Goal: Transaction & Acquisition: Purchase product/service

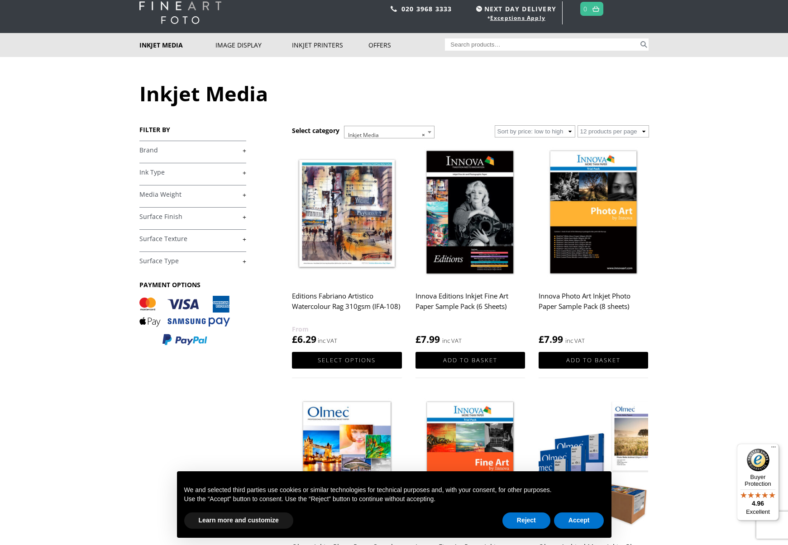
scroll to position [30, 0]
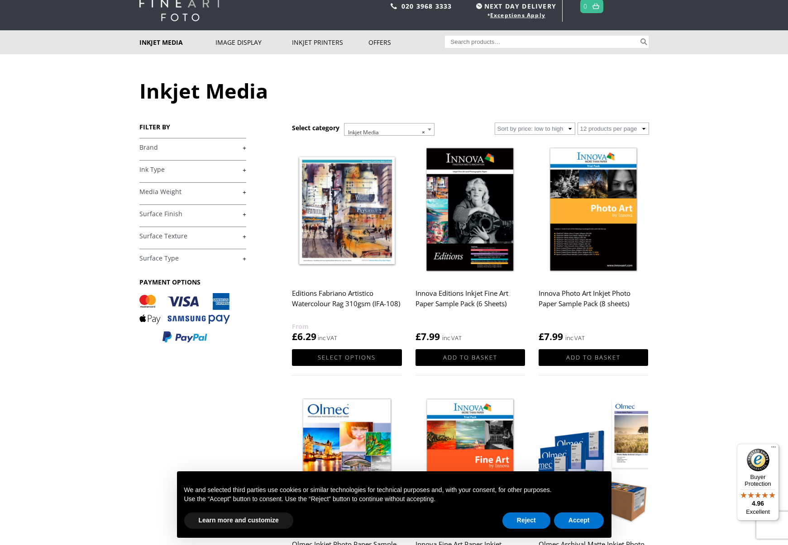
click at [242, 144] on link "+" at bounding box center [192, 147] width 107 height 9
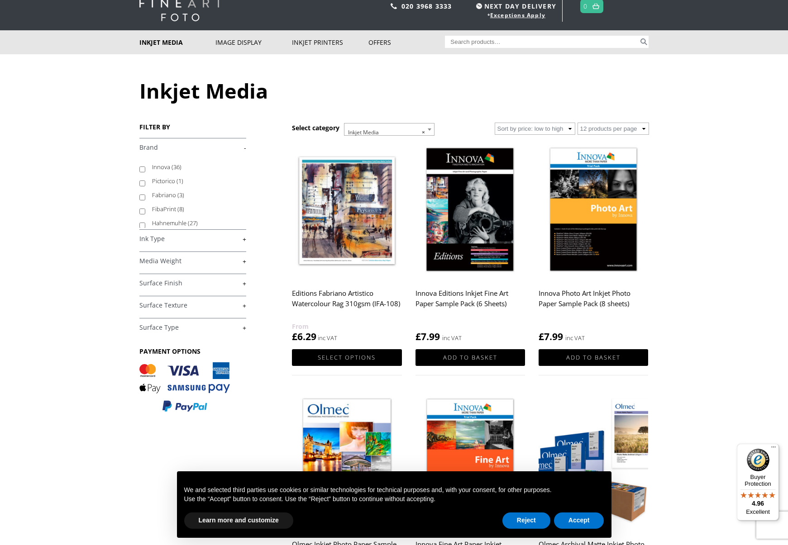
click at [169, 220] on label "Hahnemuhle (27)" at bounding box center [195, 223] width 86 height 14
click at [145, 223] on input "Hahnemuhle (27)" at bounding box center [142, 226] width 6 height 6
checkbox input "true"
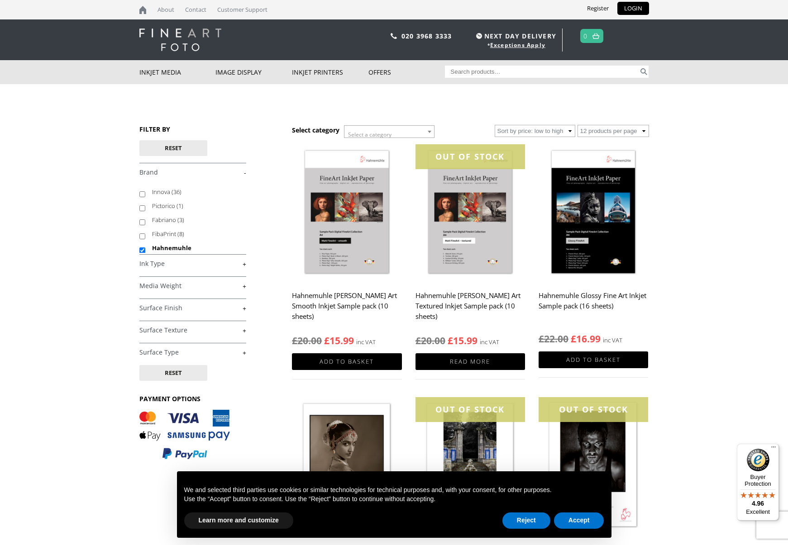
click at [177, 264] on link "+" at bounding box center [192, 264] width 107 height 9
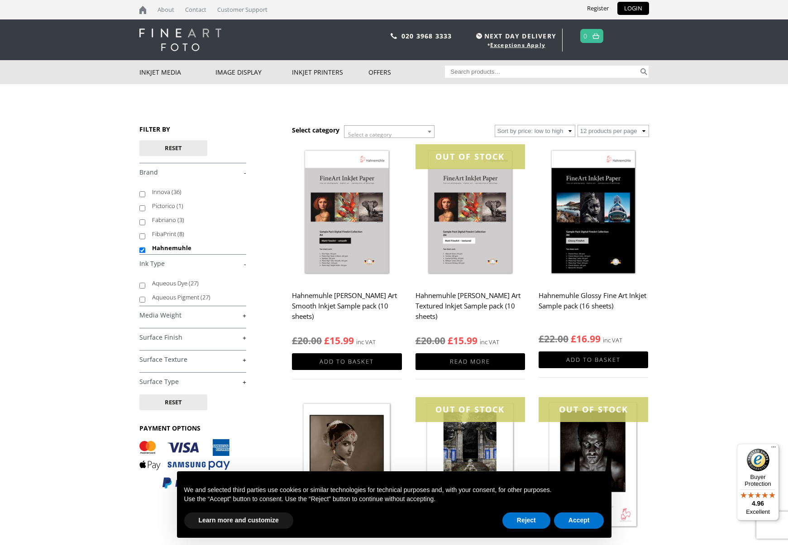
click at [173, 310] on h4 "Media Weight +" at bounding box center [192, 315] width 107 height 18
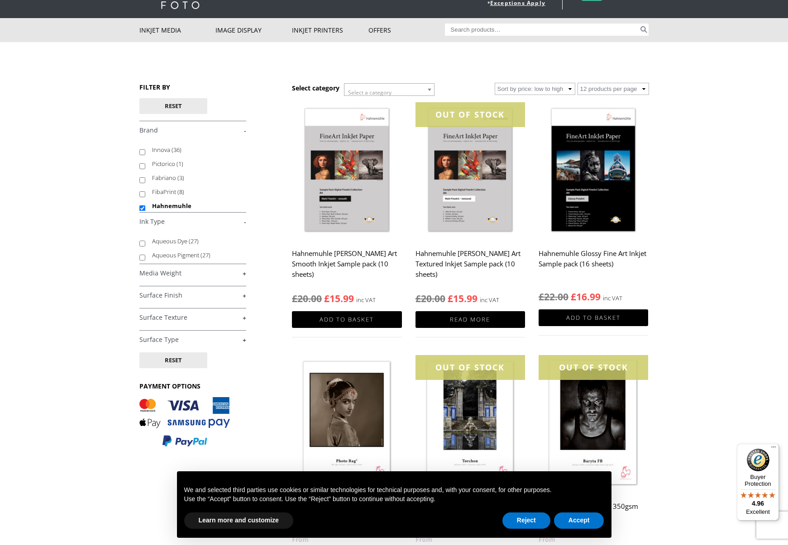
scroll to position [86, 0]
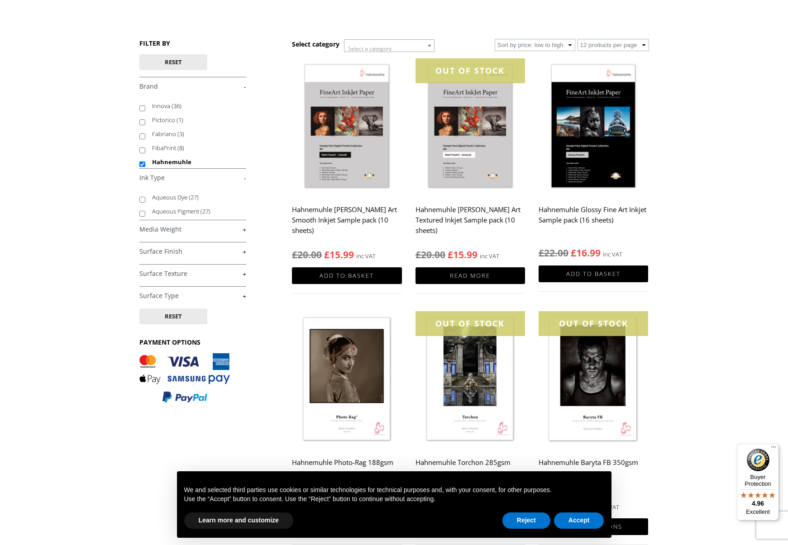
click at [168, 247] on h4 "Surface Finish +" at bounding box center [192, 251] width 107 height 18
click at [167, 252] on link "+" at bounding box center [192, 252] width 107 height 9
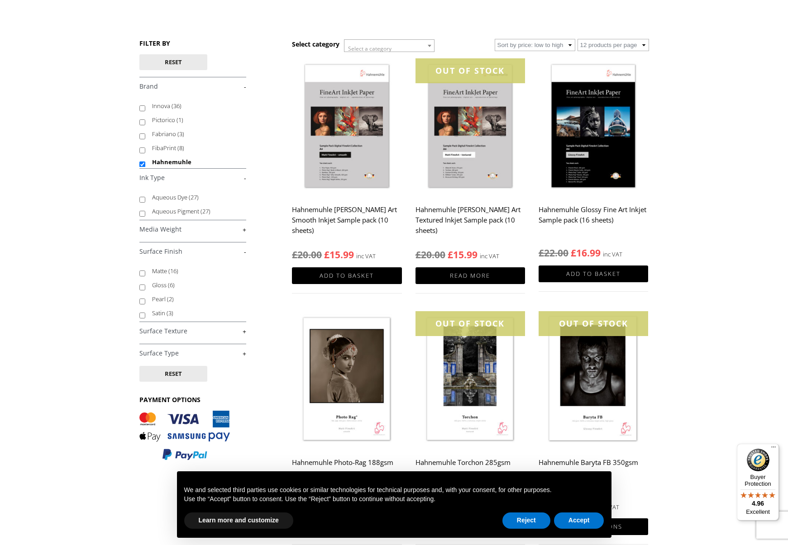
click at [683, 165] on body "NEXT DAY DELIVERY * Exceptions Apply About Contact Customer Support Register LO…" at bounding box center [394, 186] width 788 height 545
click at [172, 356] on link "+" at bounding box center [192, 353] width 107 height 9
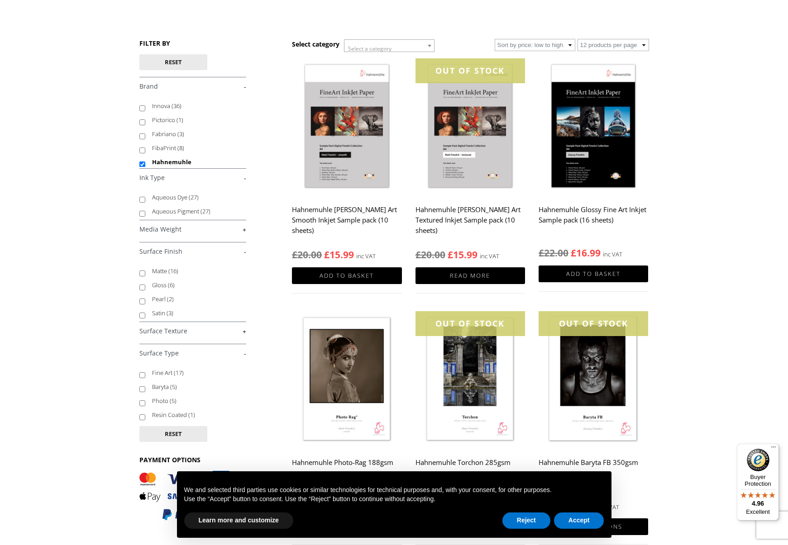
click at [173, 337] on h4 "Surface Texture +" at bounding box center [192, 331] width 107 height 18
click at [172, 331] on link "+" at bounding box center [192, 331] width 107 height 9
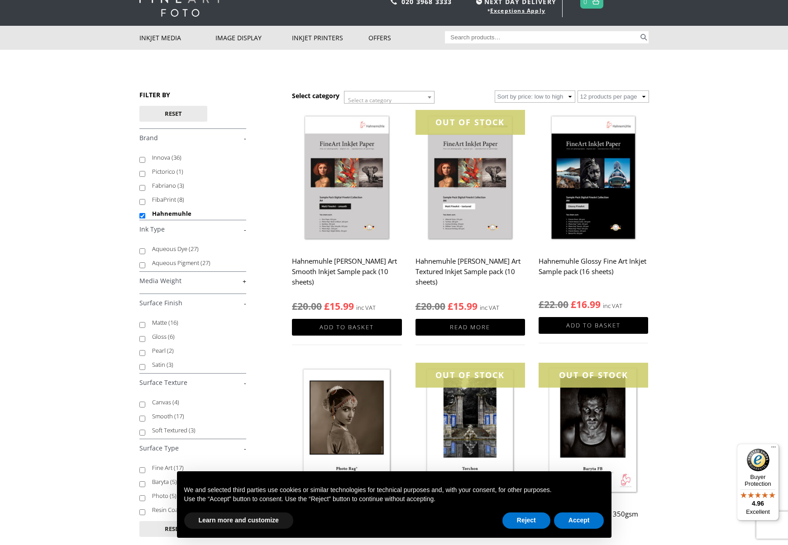
scroll to position [25, 0]
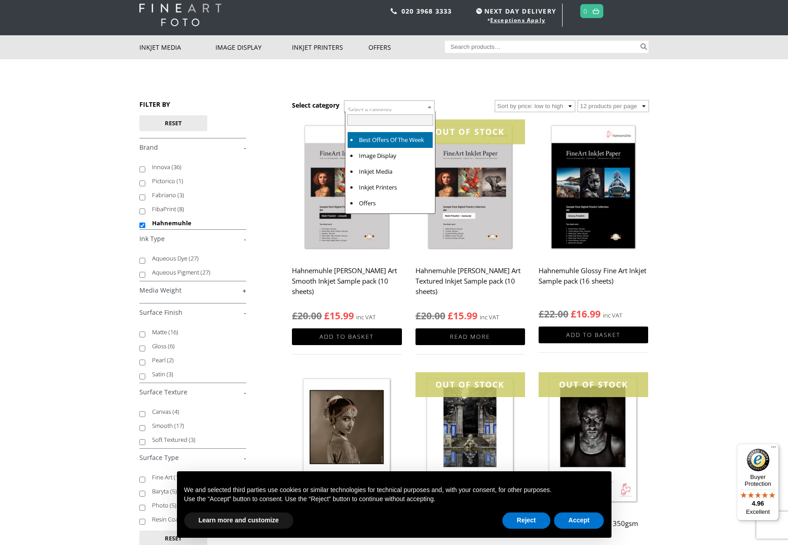
click at [409, 105] on span "Select a category" at bounding box center [389, 110] width 90 height 18
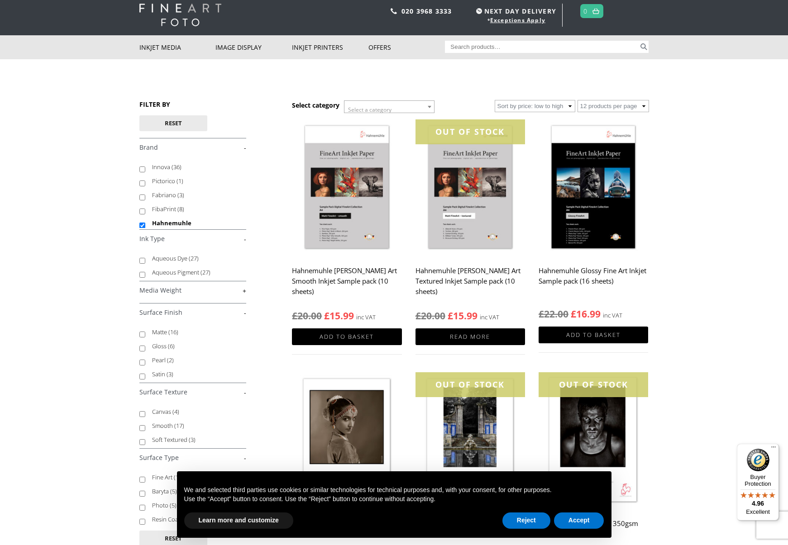
select select "72"
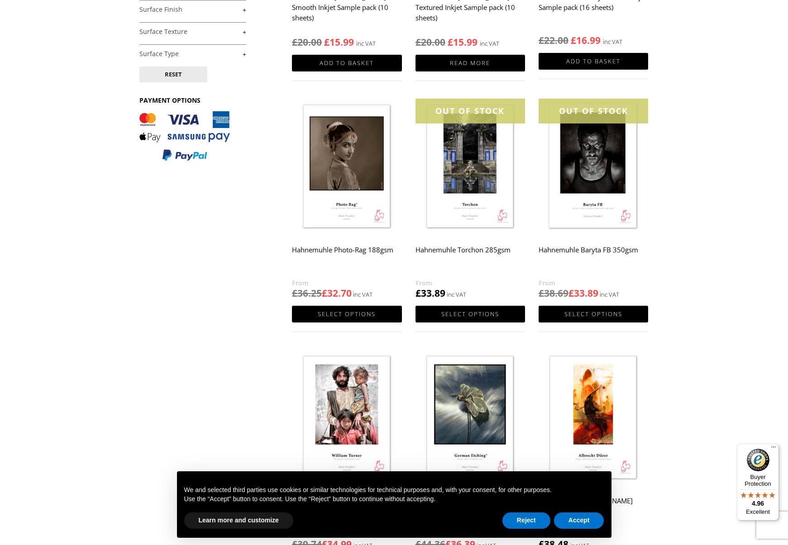
scroll to position [311, 0]
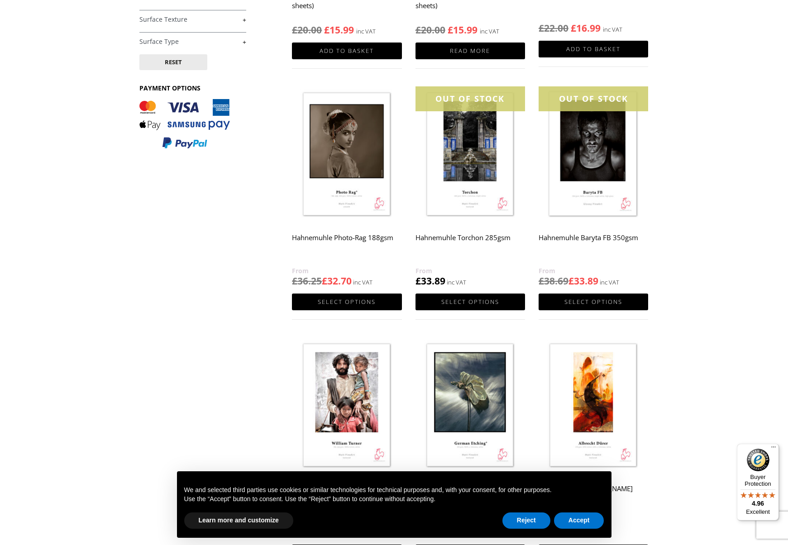
click at [343, 236] on h2 "Hahnemuhle Photo-Rag 188gsm" at bounding box center [347, 247] width 110 height 36
click at [559, 238] on h2 "Hahnemuhle Baryta FB 350gsm" at bounding box center [594, 247] width 110 height 36
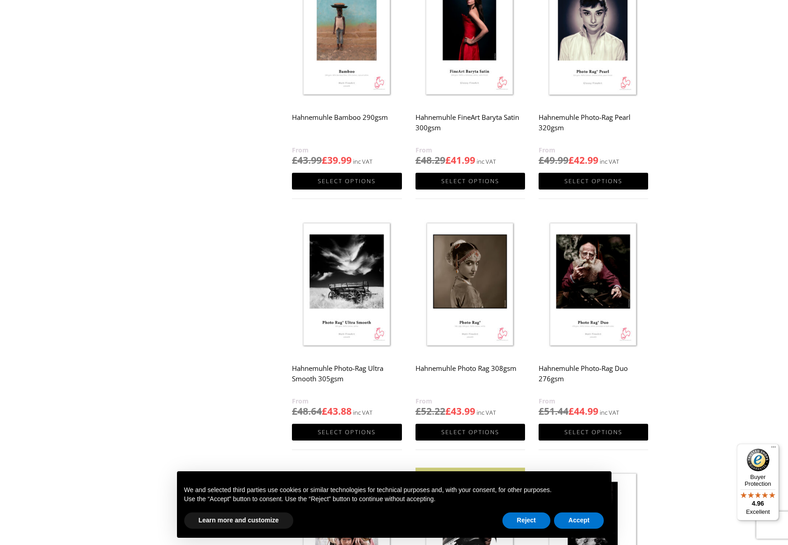
scroll to position [978, 0]
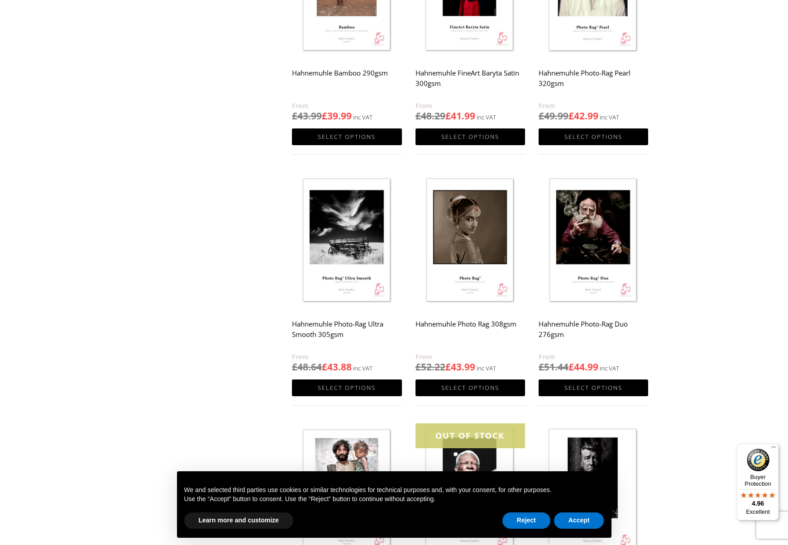
click at [499, 74] on h2 "Hahnemuhle FineArt Baryta Satin 300gsm" at bounding box center [470, 82] width 110 height 36
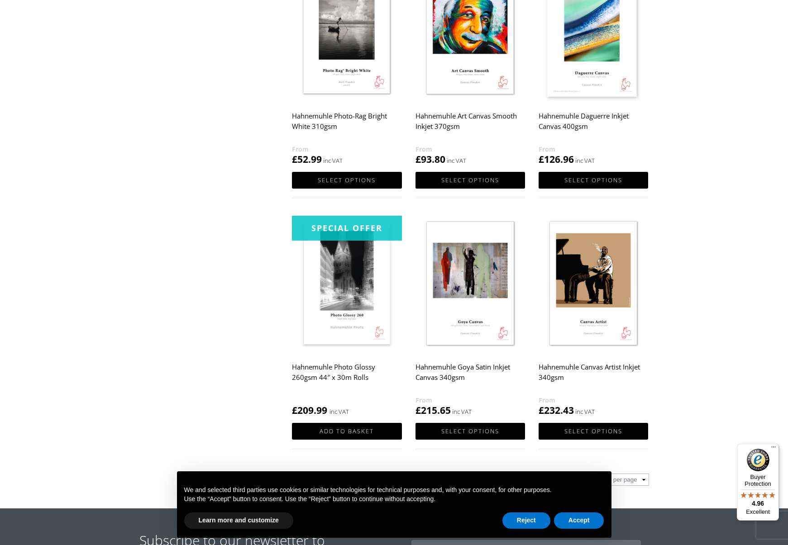
scroll to position [1940, 0]
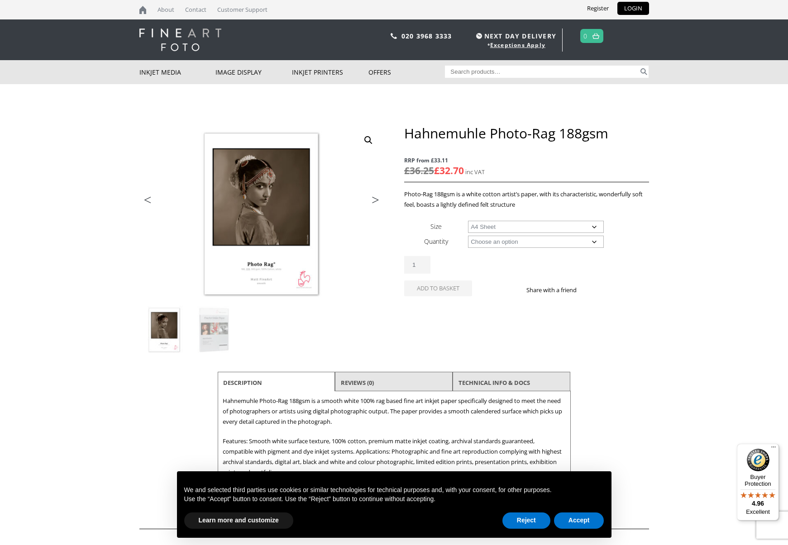
click at [496, 235] on td "Choose an option 25 Sheets 12m Clear" at bounding box center [558, 241] width 181 height 15
select select "a4-sheet"
select select "25-sheets"
select select "a4-sheet"
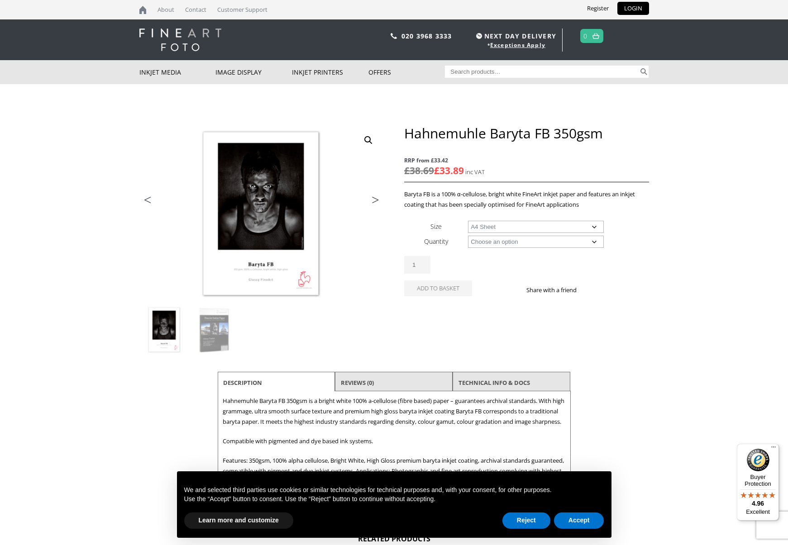
select select "a4-sheet"
select select "25-sheets"
select select "a4-sheet"
click at [512, 194] on p "Baryta FB is a 100% α-cellulose, bright white FineArt inkjet paper and features…" at bounding box center [526, 199] width 244 height 21
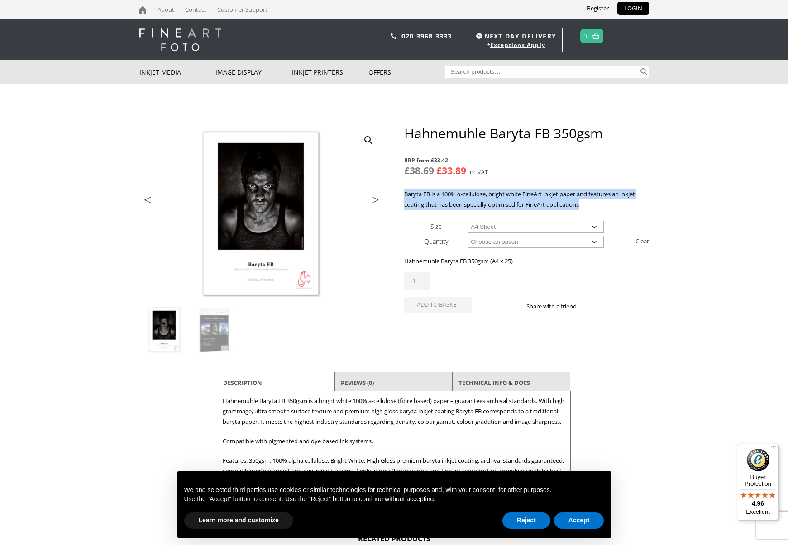
click at [512, 194] on p "Baryta FB is a 100% α-cellulose, bright white FineArt inkjet paper and features…" at bounding box center [526, 199] width 244 height 21
click at [512, 195] on p "Baryta FB is a 100% α-cellulose, bright white FineArt inkjet paper and features…" at bounding box center [526, 199] width 244 height 21
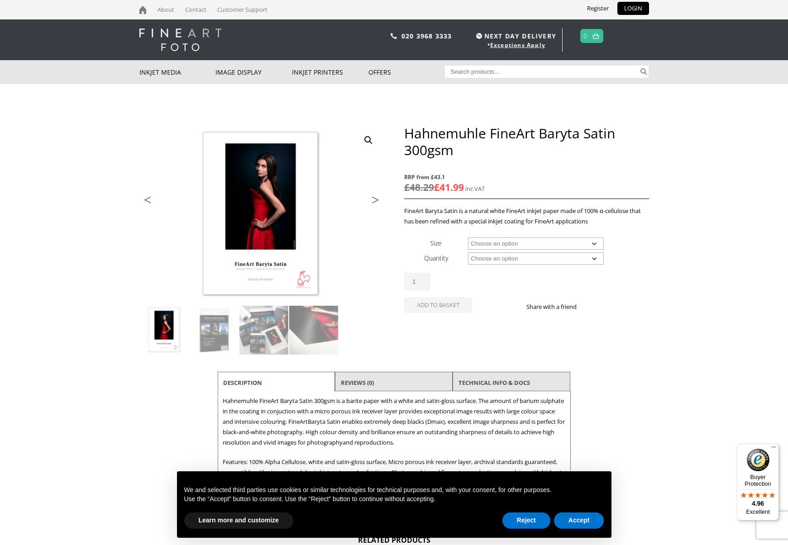
click at [524, 238] on td "Choose an option A4 Sheet A3 Sheet A3+ Sheet A2 Sheet 17" Wide Roll 24" Wide Ro…" at bounding box center [558, 243] width 181 height 15
select select "a4-sheet"
select select "25-sheets"
select select "a4-sheet"
